Goal: Information Seeking & Learning: Learn about a topic

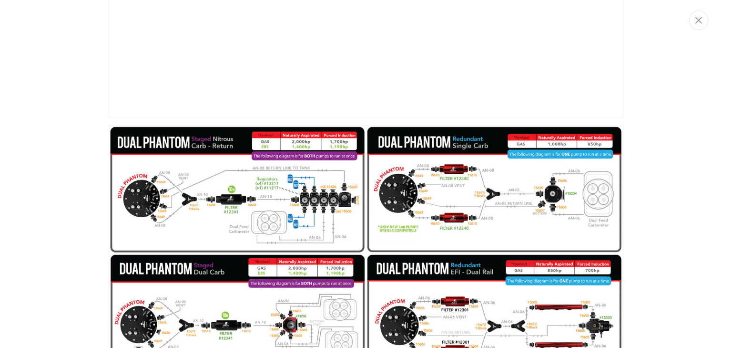
scroll to position [739, 0]
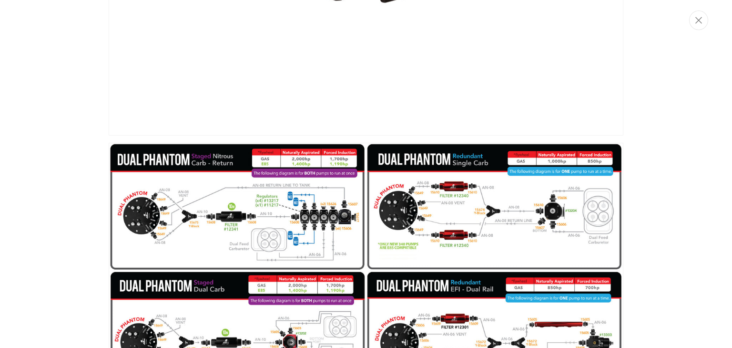
click at [332, 225] on img "Media gallery" at bounding box center [366, 327] width 515 height 369
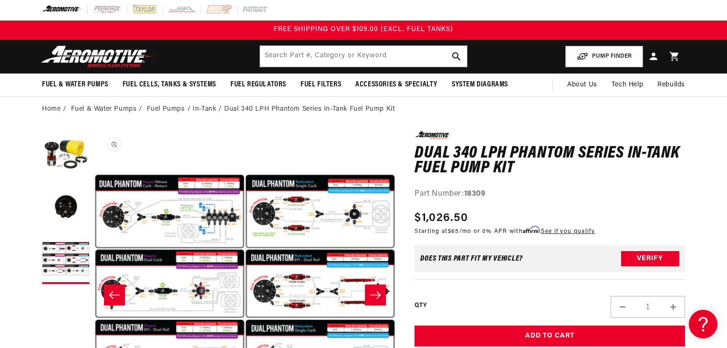
scroll to position [0, 0]
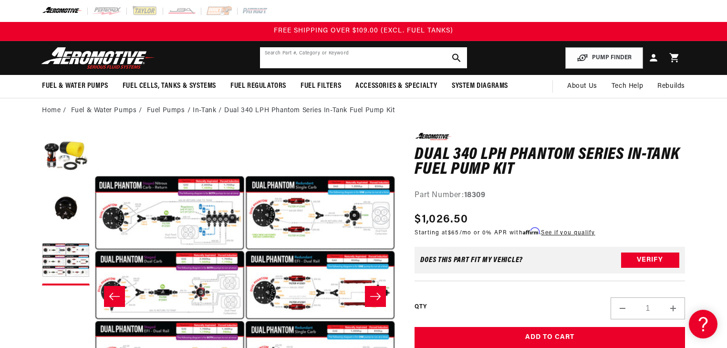
click at [307, 59] on input "text" at bounding box center [363, 57] width 207 height 21
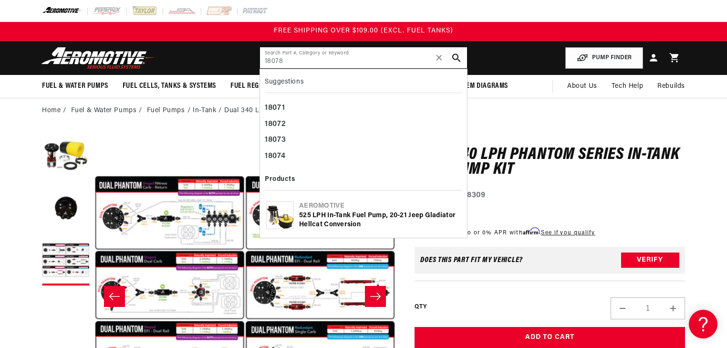
type input "18078"
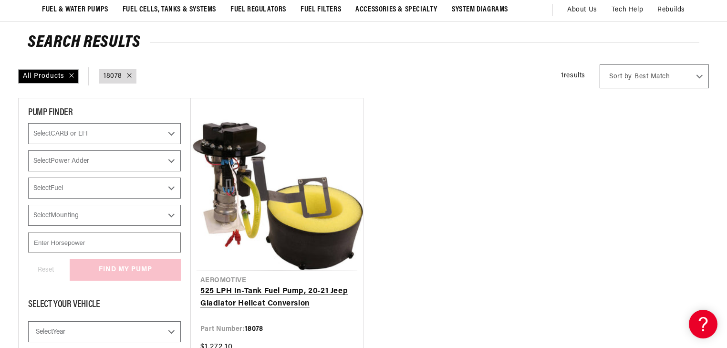
click at [272, 285] on link "525 LPH In-Tank Fuel Pump, 20-21 Jeep Gladiator Hellcat Conversion" at bounding box center [276, 297] width 153 height 24
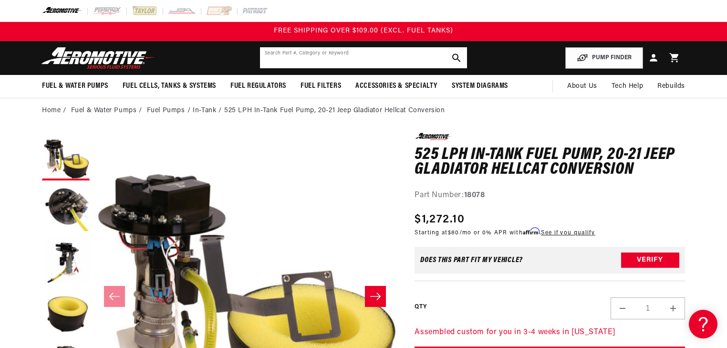
click at [357, 62] on input "text" at bounding box center [363, 57] width 207 height 21
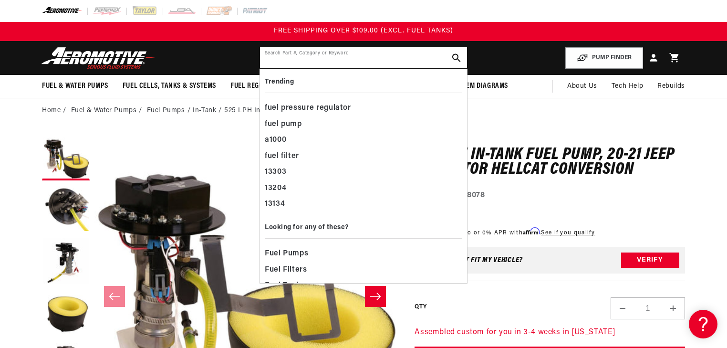
click at [400, 62] on input "text" at bounding box center [363, 57] width 207 height 21
type input "p"
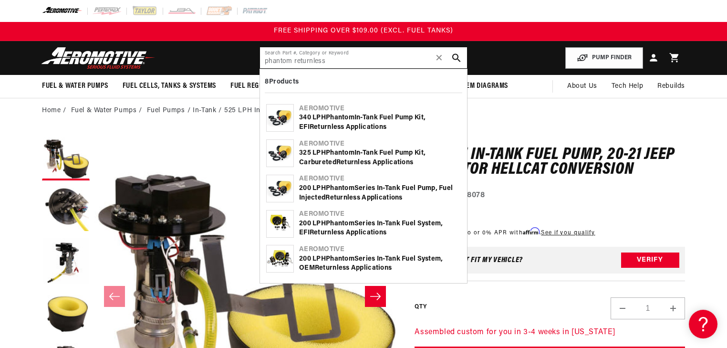
type input "phantom returnless"
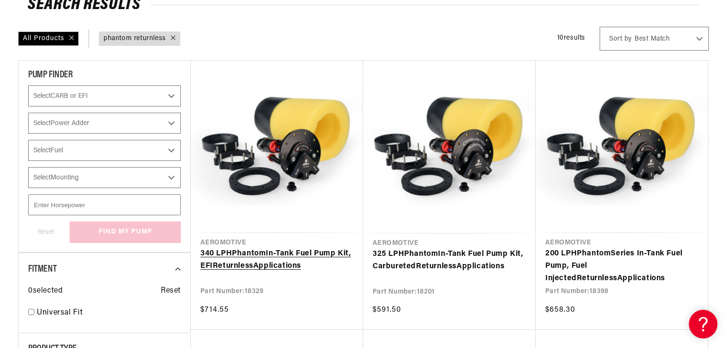
scroll to position [114, 0]
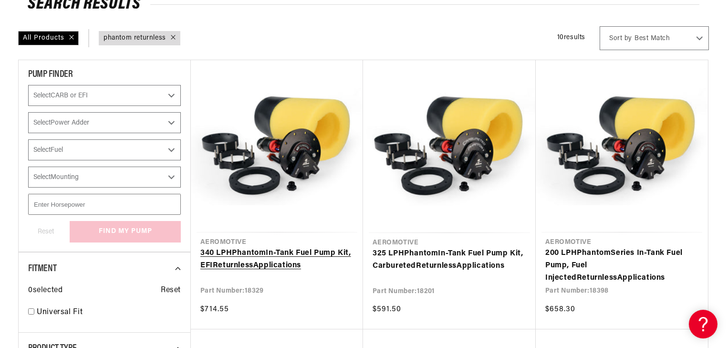
click at [298, 247] on link "340 LPH Phantom In-Tank Fuel Pump Kit, EFI Returnless Applications" at bounding box center [276, 259] width 153 height 24
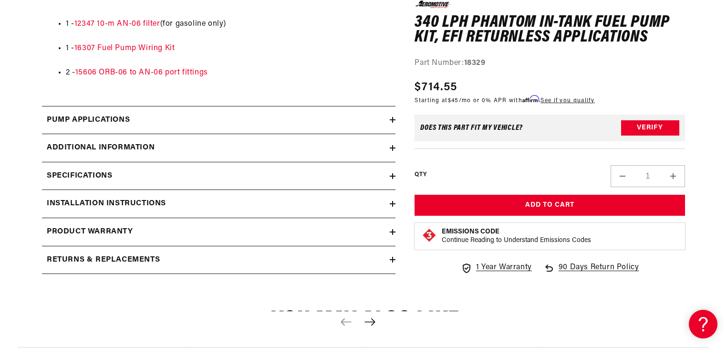
scroll to position [839, 0]
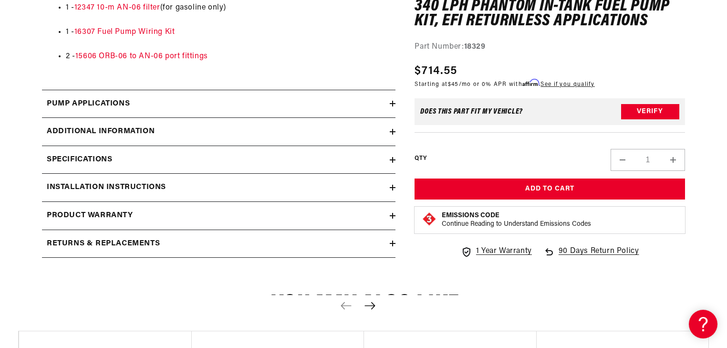
click at [392, 189] on icon at bounding box center [392, 188] width 0 height 6
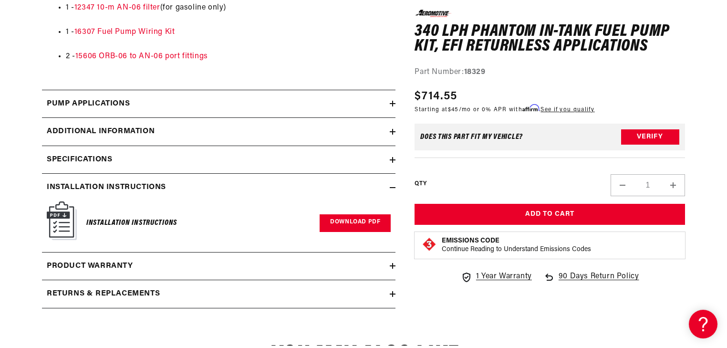
click at [357, 225] on link "Download PDF" at bounding box center [354, 223] width 71 height 18
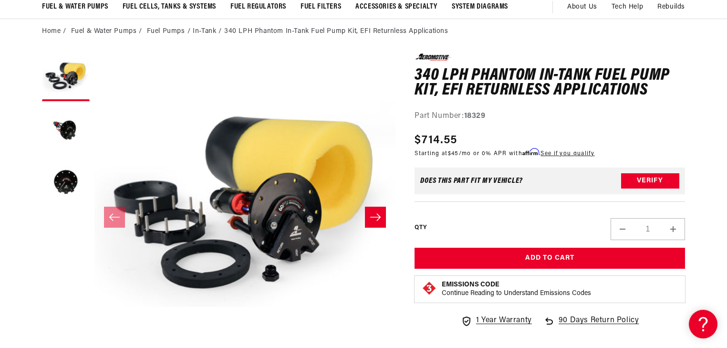
scroll to position [0, 0]
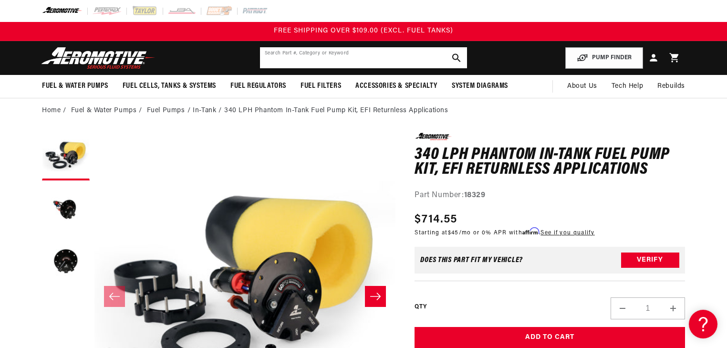
click at [354, 59] on input "text" at bounding box center [363, 57] width 207 height 21
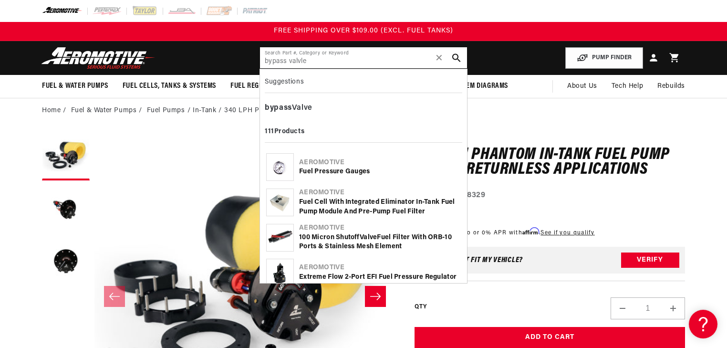
type input "bypass valvle"
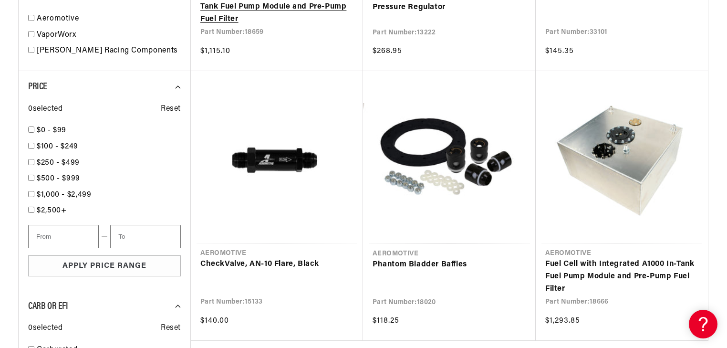
scroll to position [954, 0]
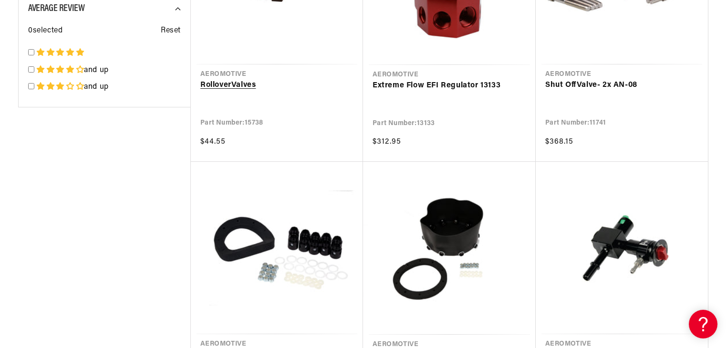
scroll to position [1717, 0]
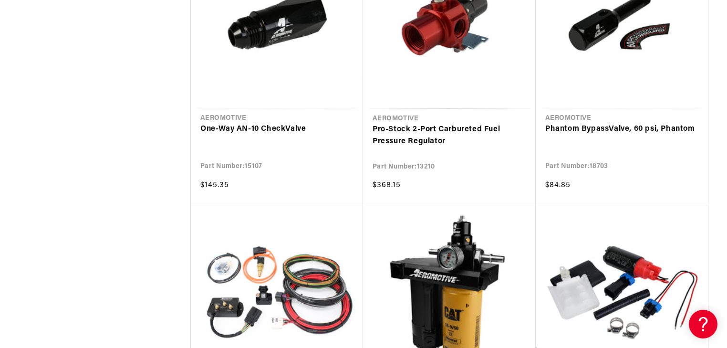
scroll to position [2403, 0]
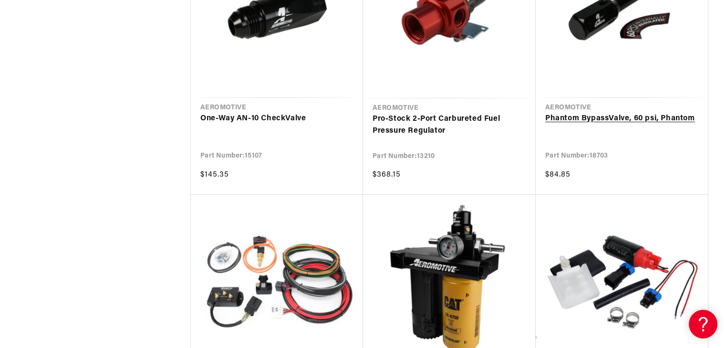
click at [591, 113] on link "Phantom Bypass Valve , 60 psi, Phantom" at bounding box center [621, 119] width 153 height 12
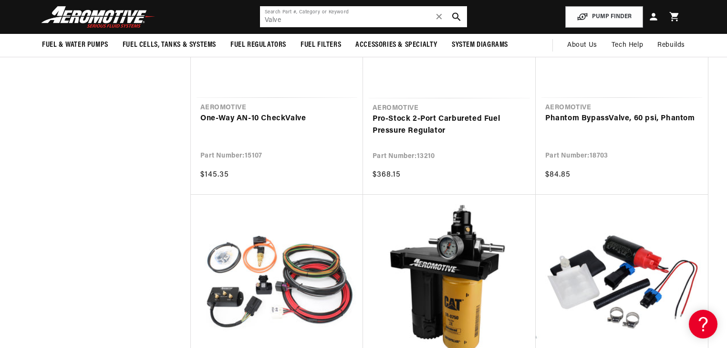
click at [296, 19] on input "Valve" at bounding box center [363, 16] width 207 height 21
type input "V"
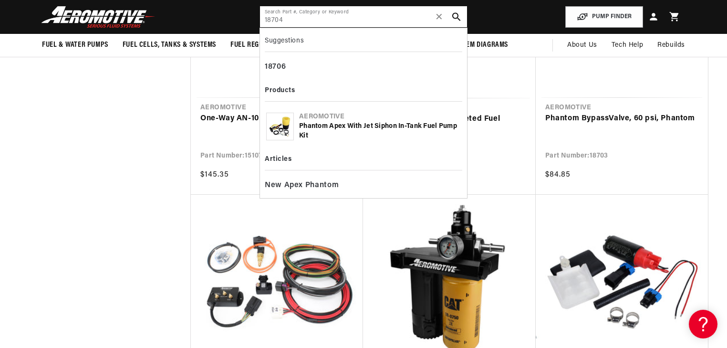
type input "18704"
click at [344, 131] on div "Phantom Apex with Jet Siphon In-Tank Fuel Pump Kit" at bounding box center [380, 131] width 162 height 19
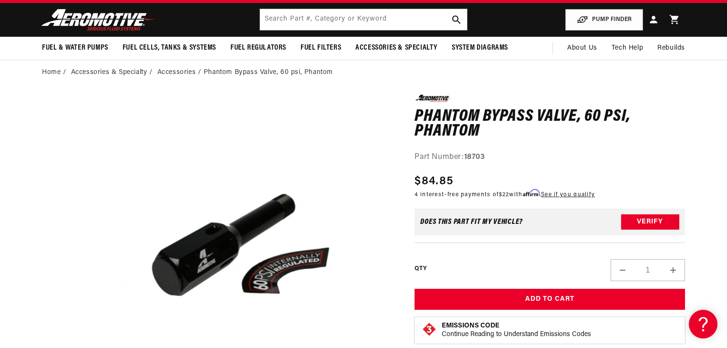
scroll to position [114, 0]
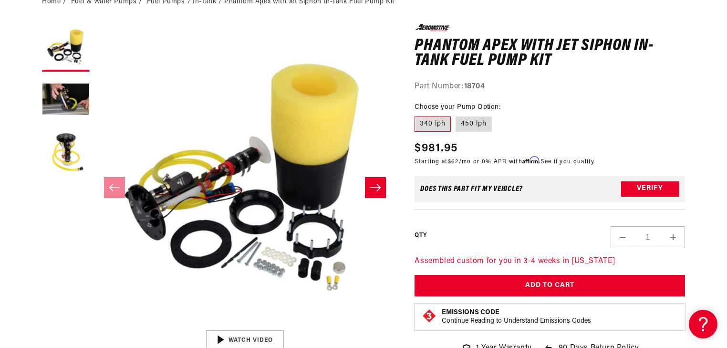
scroll to position [114, 0]
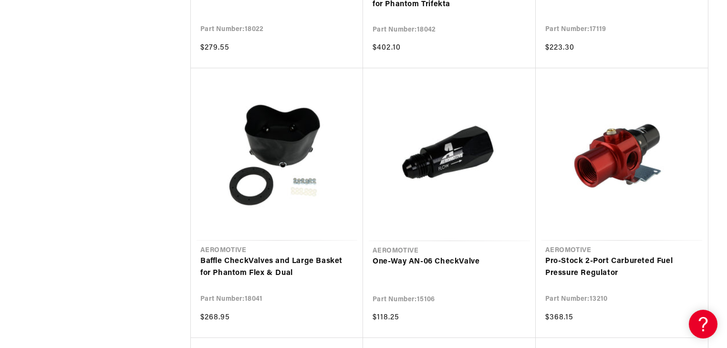
scroll to position [2042, 0]
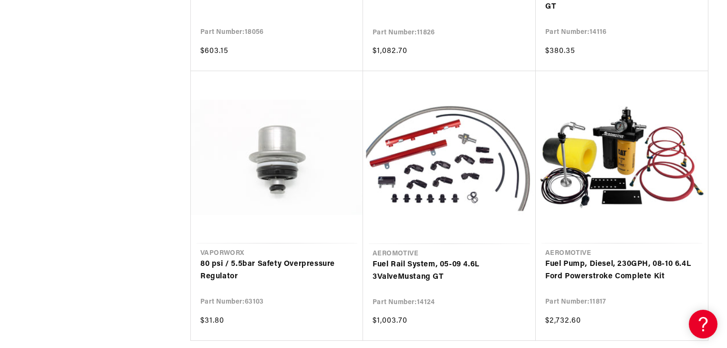
scroll to position [4166, 0]
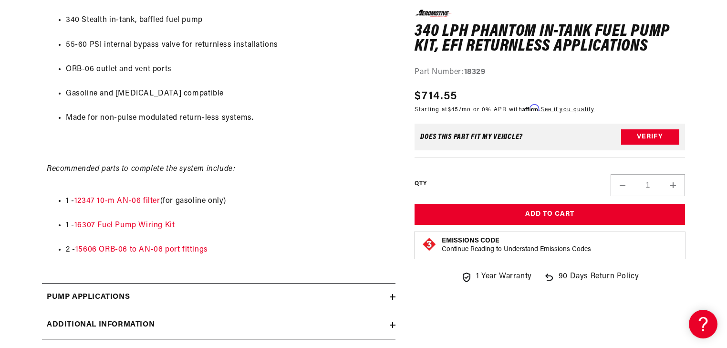
scroll to position [649, 0]
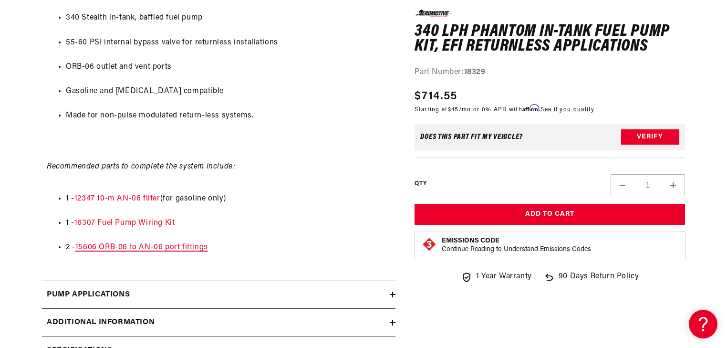
click at [147, 249] on link "15606 ORB-06 to AN-06 port fittings" at bounding box center [141, 247] width 133 height 8
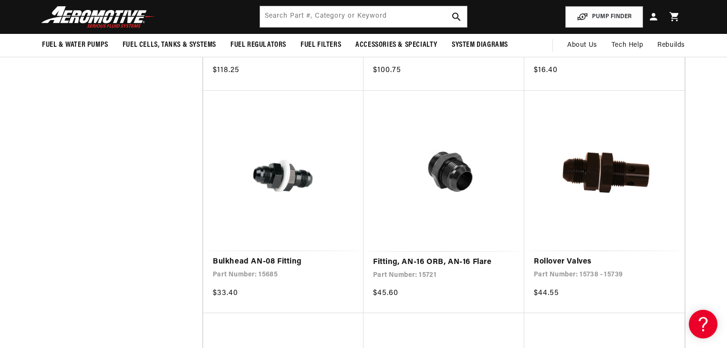
scroll to position [801, 0]
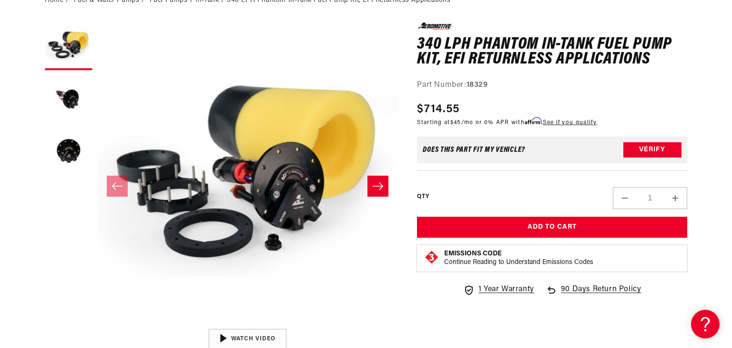
scroll to position [114, 0]
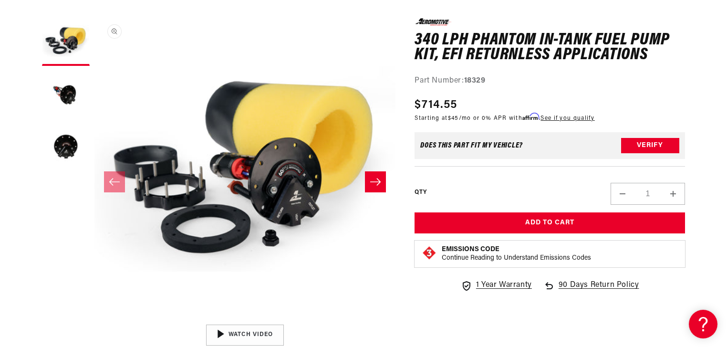
click at [94, 319] on button "Open media 1 in modal" at bounding box center [94, 319] width 0 height 0
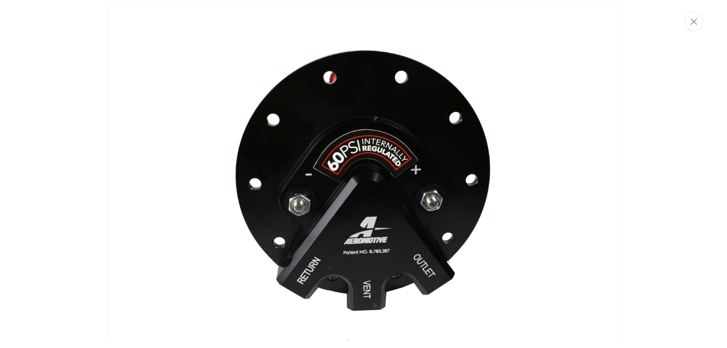
scroll to position [722, 0]
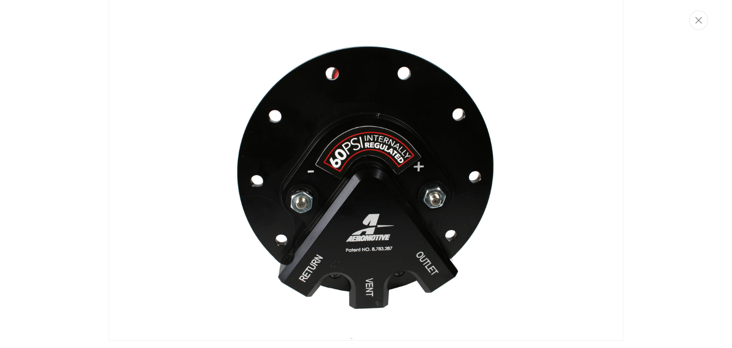
click at [96, 79] on div "Media gallery" at bounding box center [366, 174] width 732 height 348
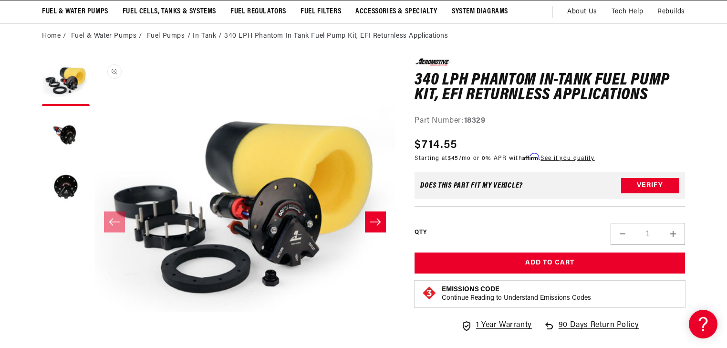
scroll to position [0, 0]
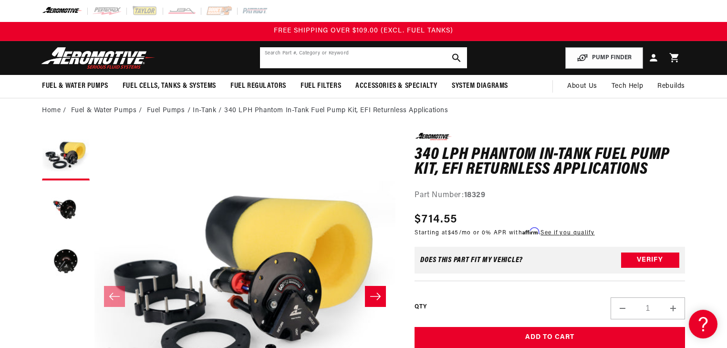
click at [319, 63] on input "text" at bounding box center [363, 57] width 207 height 21
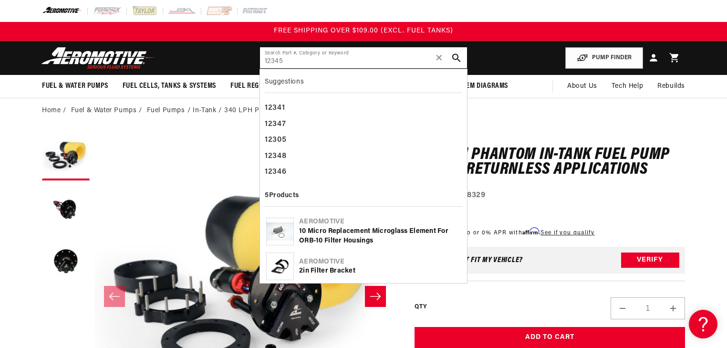
type input "12345"
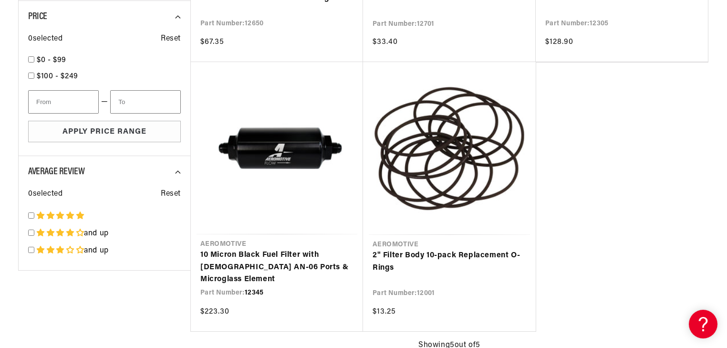
scroll to position [420, 0]
